Goal: Information Seeking & Learning: Learn about a topic

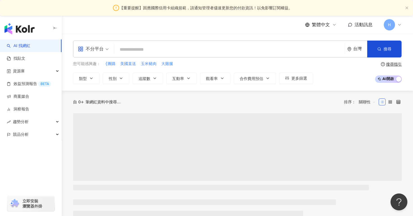
click at [173, 50] on input "search" at bounding box center [230, 49] width 226 height 11
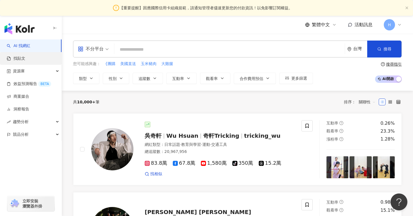
click at [25, 59] on link "找貼文" at bounding box center [16, 59] width 19 height 6
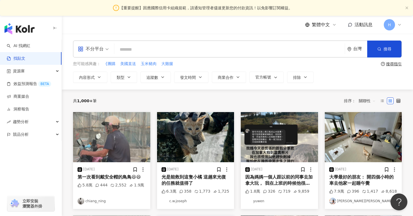
click at [141, 46] on input "search" at bounding box center [230, 49] width 226 height 12
click at [201, 77] on icon "button" at bounding box center [200, 77] width 4 height 4
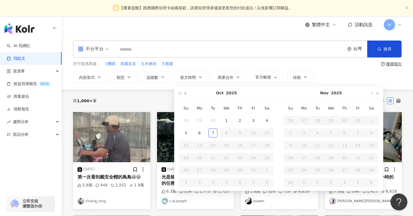
click at [186, 93] on span "button" at bounding box center [186, 93] width 3 height 3
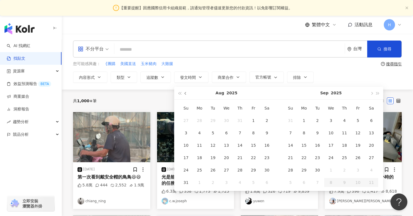
click at [186, 93] on span "button" at bounding box center [186, 93] width 3 height 3
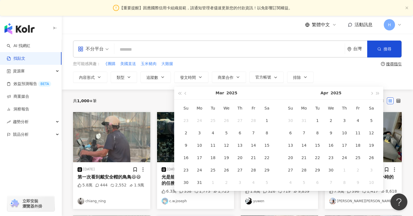
type input "**********"
click at [269, 119] on div "1" at bounding box center [267, 120] width 9 height 9
click at [370, 94] on button "button" at bounding box center [372, 93] width 6 height 13
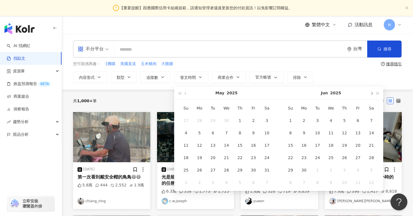
click at [370, 94] on button "button" at bounding box center [372, 93] width 6 height 13
type input "**********"
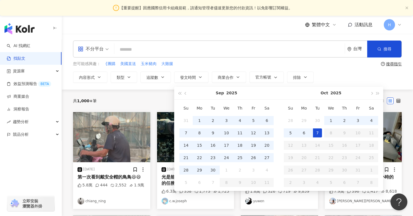
click at [316, 134] on div "7" at bounding box center [317, 132] width 9 height 9
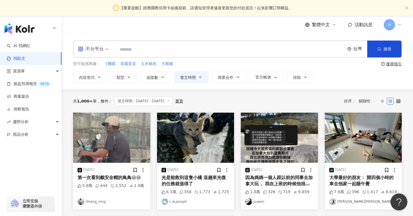
click at [184, 51] on input "search" at bounding box center [230, 49] width 226 height 12
type input "*"
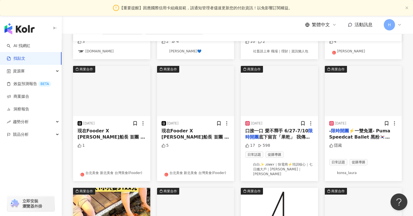
scroll to position [151, 0]
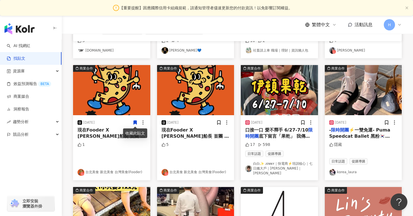
click at [249, 165] on img at bounding box center [249, 168] width 7 height 7
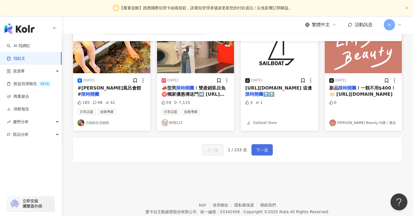
click at [261, 147] on span "下一頁" at bounding box center [262, 150] width 12 height 7
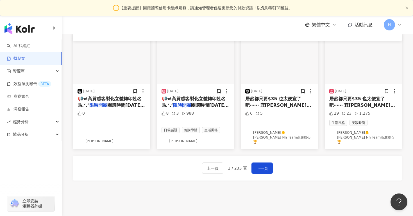
scroll to position [341, 0]
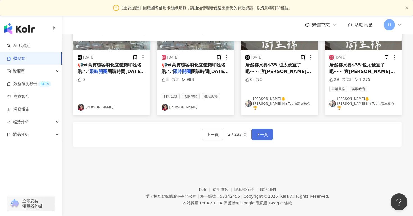
click at [261, 129] on button "下一頁" at bounding box center [262, 134] width 21 height 11
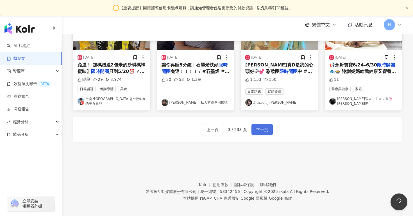
click at [261, 124] on button "下一頁" at bounding box center [262, 129] width 21 height 11
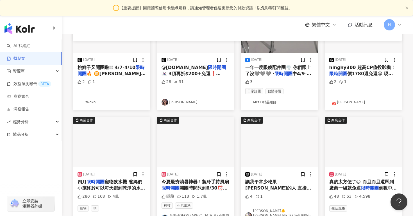
scroll to position [0, 0]
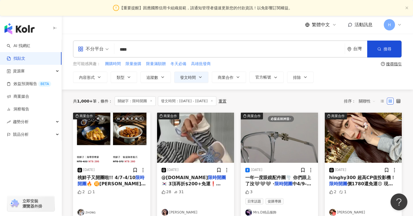
click at [143, 51] on input "****" at bounding box center [230, 49] width 226 height 12
type input "*"
type input "*****"
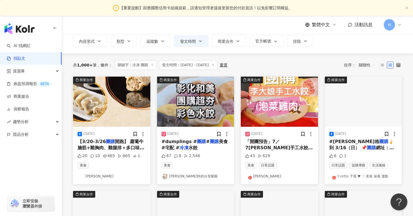
scroll to position [42, 0]
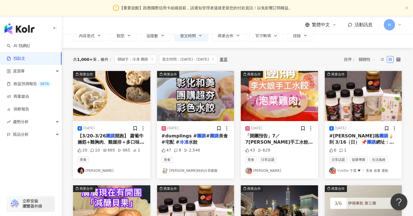
click at [192, 168] on link "愛伊特的分享樂園" at bounding box center [196, 170] width 68 height 7
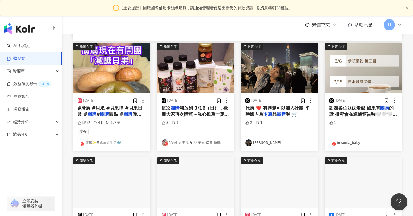
scroll to position [184, 0]
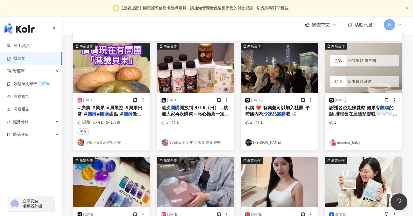
click at [262, 141] on link "尹宣陳" at bounding box center [280, 142] width 68 height 7
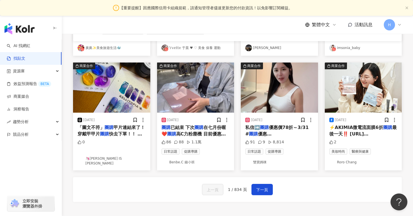
scroll to position [281, 0]
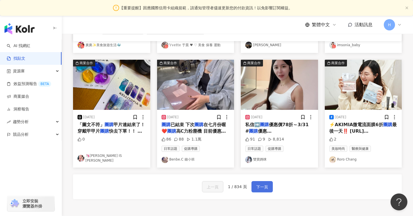
click at [256, 183] on span "下一頁" at bounding box center [262, 186] width 12 height 7
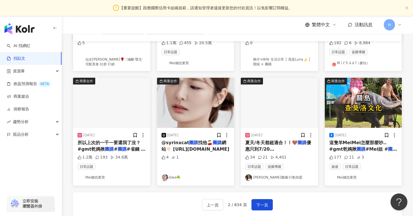
scroll to position [341, 0]
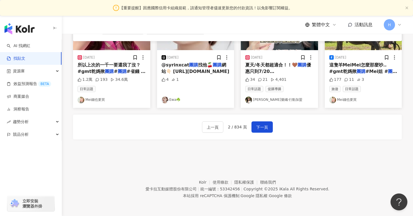
click at [273, 130] on div "上一頁 2 / 834 頁 下一頁" at bounding box center [237, 126] width 329 height 25
click at [261, 125] on span "下一頁" at bounding box center [262, 127] width 12 height 7
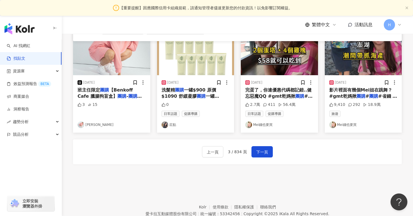
scroll to position [349, 0]
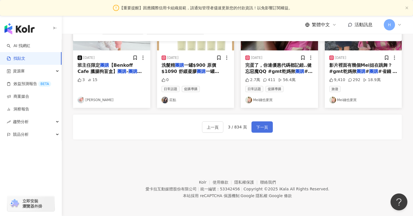
click at [267, 127] on span "下一頁" at bounding box center [262, 127] width 12 height 7
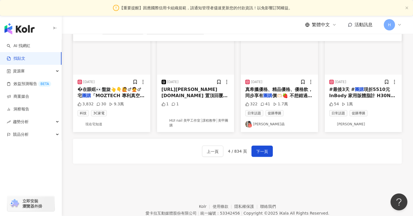
scroll to position [343, 0]
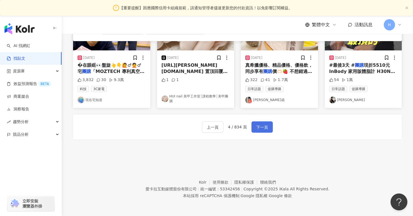
click at [257, 124] on span "下一頁" at bounding box center [262, 127] width 12 height 7
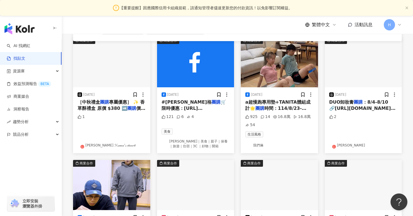
scroll to position [144, 0]
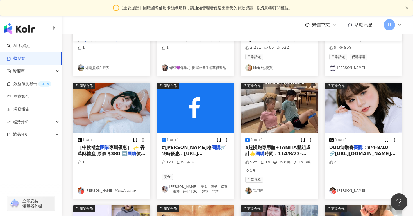
click at [194, 189] on link "如芳｜美食｜親子｜保養｜旅遊｜住宿｜3C ｜好物｜開箱" at bounding box center [196, 189] width 68 height 10
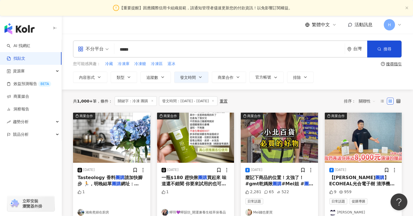
drag, startPoint x: 142, startPoint y: 52, endPoint x: 86, endPoint y: 51, distance: 56.0
click at [86, 51] on div "不分平台 ***** 台灣 搜尋 searchOperator 插入語法 完全符合 "" 聯集 OR 交集 AND 排除 - 群組 {}" at bounding box center [237, 48] width 329 height 17
type input "*"
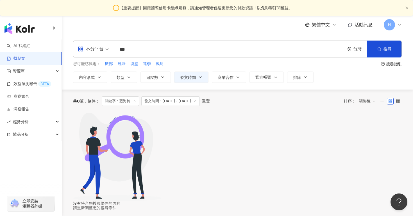
click at [141, 51] on input "***" at bounding box center [230, 49] width 226 height 12
type input "***"
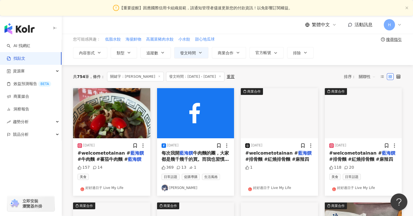
scroll to position [26, 0]
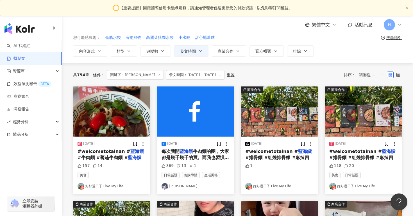
click at [108, 187] on link "好好過日子 Live My Life" at bounding box center [112, 186] width 68 height 7
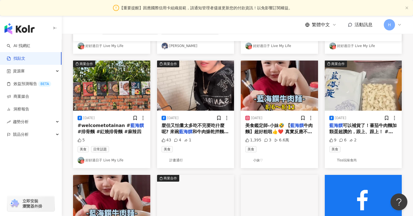
scroll to position [170, 0]
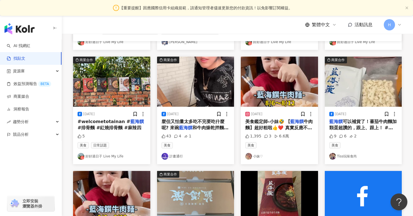
click at [258, 157] on link "小妹♡" at bounding box center [280, 156] width 68 height 7
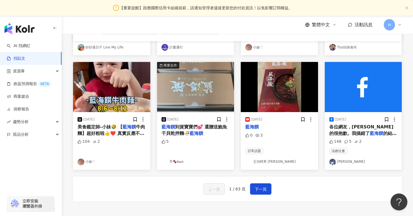
scroll to position [322, 0]
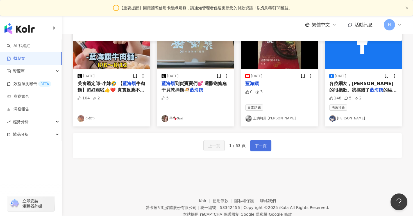
click at [261, 143] on span "下一頁" at bounding box center [261, 145] width 12 height 7
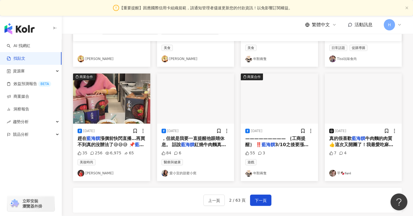
scroll to position [291, 0]
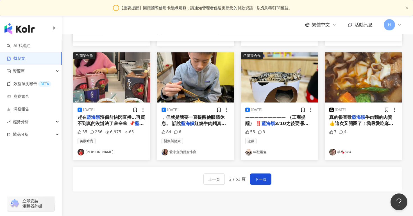
click at [90, 152] on link "俞嫺" at bounding box center [112, 151] width 68 height 7
click at [195, 155] on link "愛小宜的甜蜜小窩" at bounding box center [196, 151] width 68 height 7
click at [334, 151] on img at bounding box center [333, 151] width 7 height 7
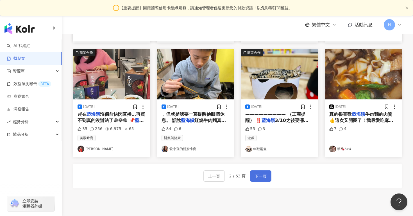
click at [256, 181] on button "下一頁" at bounding box center [260, 175] width 21 height 11
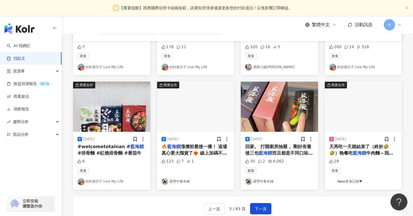
scroll to position [260, 0]
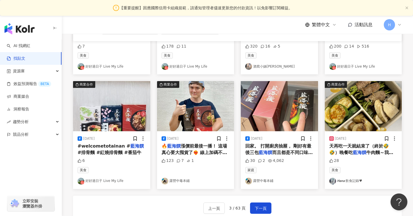
click at [354, 179] on link "𝙃𝙖𝙣𝙖 飲食記錄♥" at bounding box center [364, 180] width 68 height 7
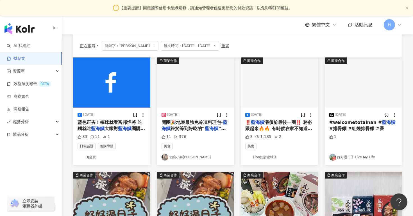
scroll to position [73, 0]
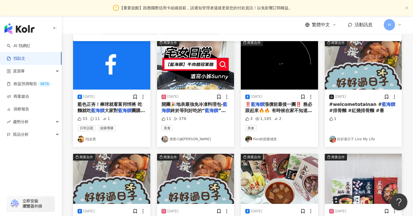
click at [93, 138] on link "DJ金寶" at bounding box center [112, 139] width 68 height 7
click at [276, 138] on link "Fion的甜蜜城堡" at bounding box center [280, 139] width 68 height 7
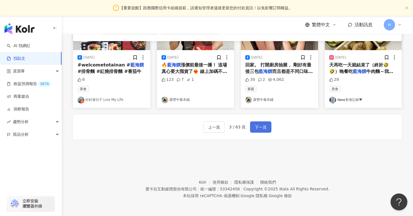
click at [261, 128] on span "下一頁" at bounding box center [261, 127] width 12 height 7
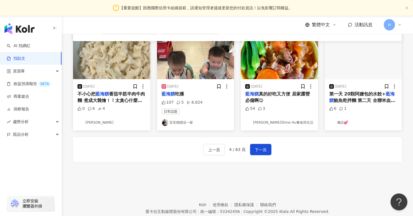
scroll to position [311, 0]
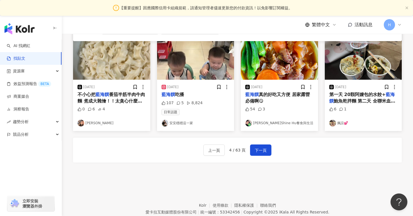
click at [188, 123] on link "安安穩穩這一家" at bounding box center [196, 123] width 68 height 7
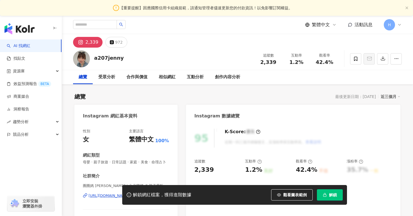
scroll to position [62, 0]
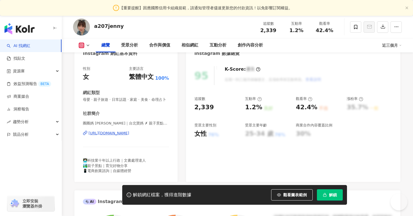
click at [129, 132] on div "https://www.instagram.com/a207jenny/" at bounding box center [109, 132] width 41 height 5
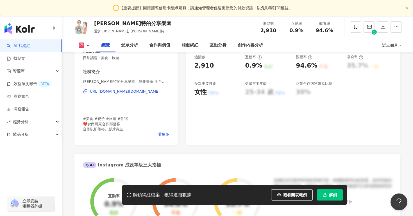
scroll to position [105, 0]
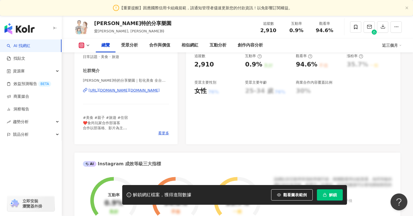
click at [150, 90] on div "https://www.instagram.com/ieatcandy.tw/" at bounding box center [124, 90] width 71 height 5
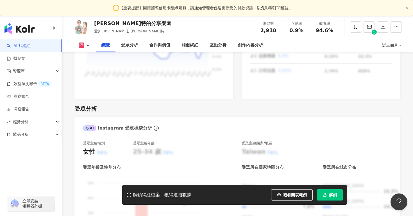
scroll to position [447, 0]
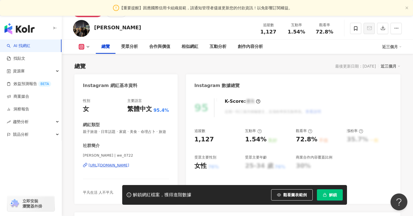
scroll to position [70, 0]
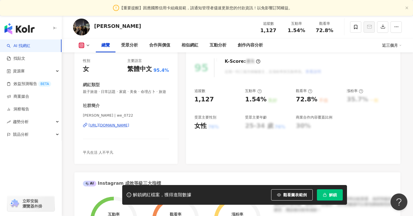
click at [129, 125] on div "https://www.instagram.com/we_0722/" at bounding box center [109, 125] width 41 height 5
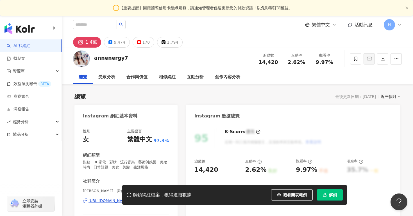
scroll to position [46, 0]
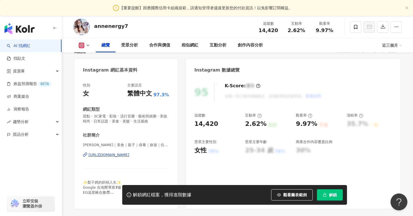
click at [121, 157] on div "[URL][DOMAIN_NAME]" at bounding box center [109, 154] width 41 height 5
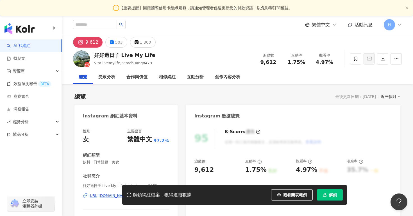
scroll to position [40, 0]
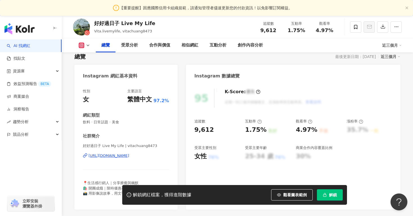
click at [129, 156] on div "https://www.instagram.com/vitachuang8473/" at bounding box center [109, 155] width 41 height 5
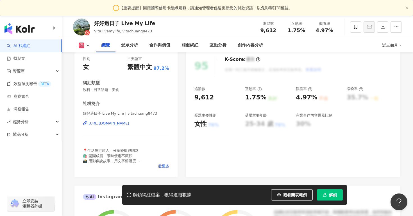
scroll to position [73, 0]
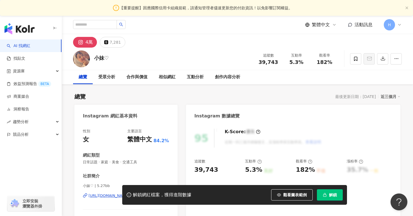
scroll to position [37, 0]
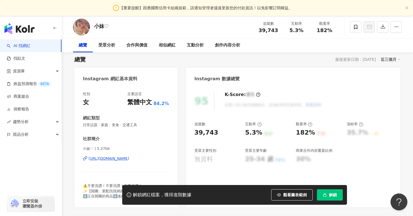
click at [116, 162] on div "小妹♡ | 5.27bb https://www.instagram.com/5.27bb/" at bounding box center [126, 162] width 86 height 33
click at [119, 159] on div "https://www.instagram.com/5.27bb/" at bounding box center [109, 158] width 41 height 5
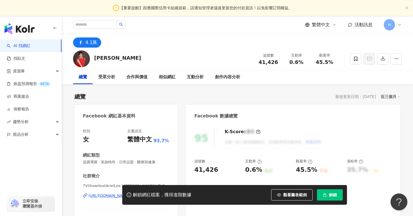
scroll to position [44, 0]
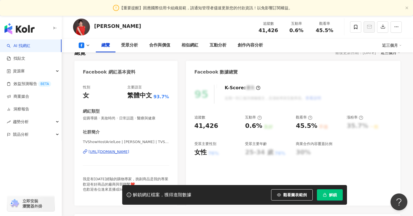
click at [129, 154] on div "[URL][DOMAIN_NAME]" at bounding box center [109, 151] width 41 height 5
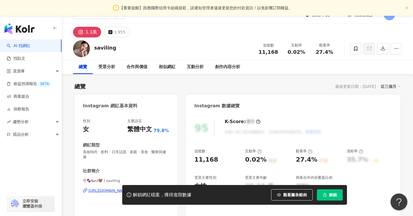
scroll to position [31, 0]
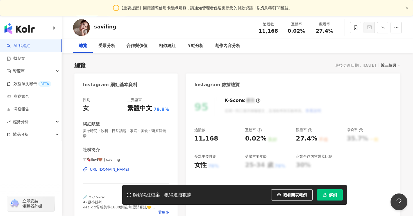
click at [120, 167] on div "https://www.instagram.com/saviling/" at bounding box center [109, 169] width 41 height 5
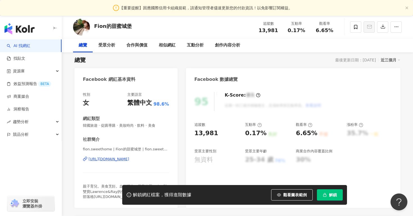
click at [129, 158] on div "https://www.facebook.com/255035771305903" at bounding box center [109, 158] width 41 height 5
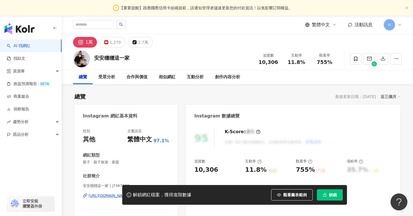
scroll to position [34, 0]
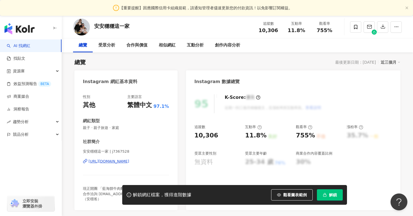
click at [129, 159] on div "[URL][DOMAIN_NAME]" at bounding box center [109, 161] width 41 height 5
